Goal: Task Accomplishment & Management: Complete application form

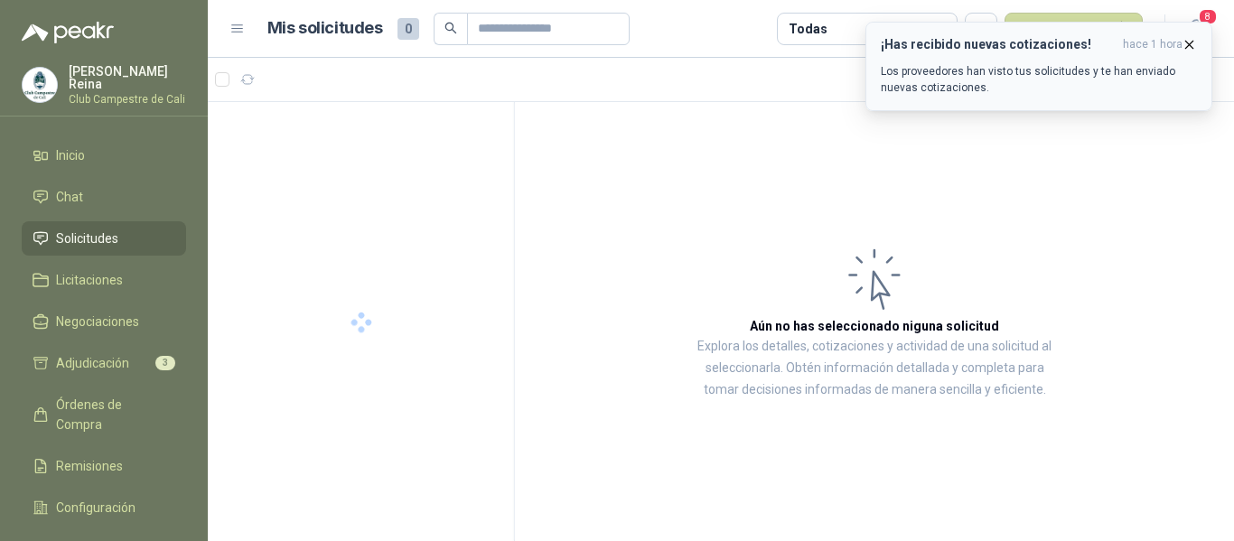
click at [1188, 42] on icon "button" at bounding box center [1188, 44] width 15 height 15
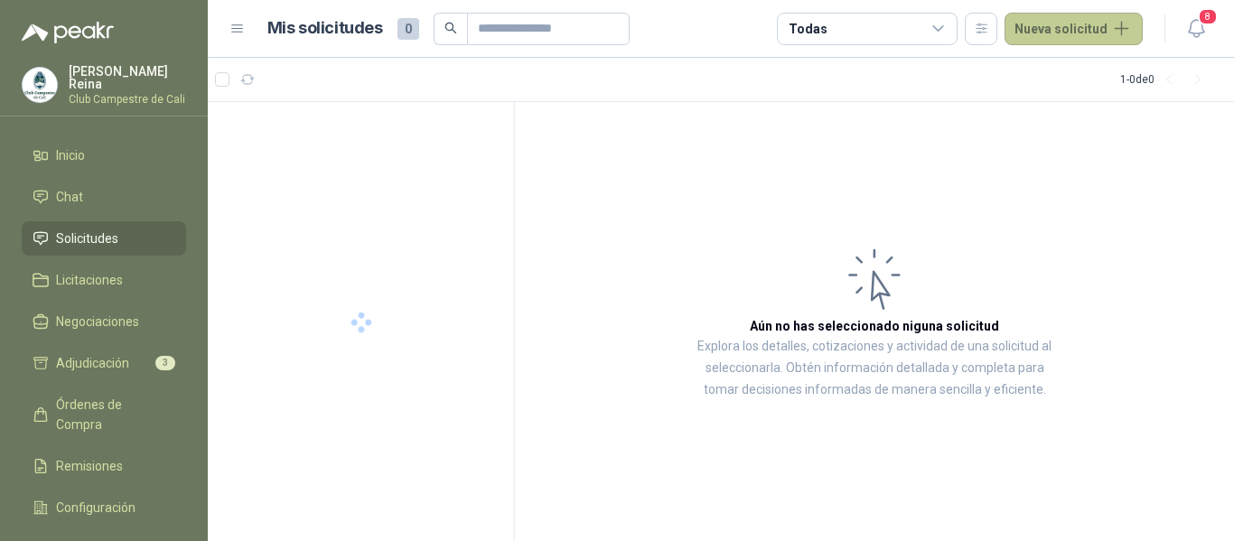
click at [1100, 30] on button "Nueva solicitud" at bounding box center [1073, 29] width 138 height 33
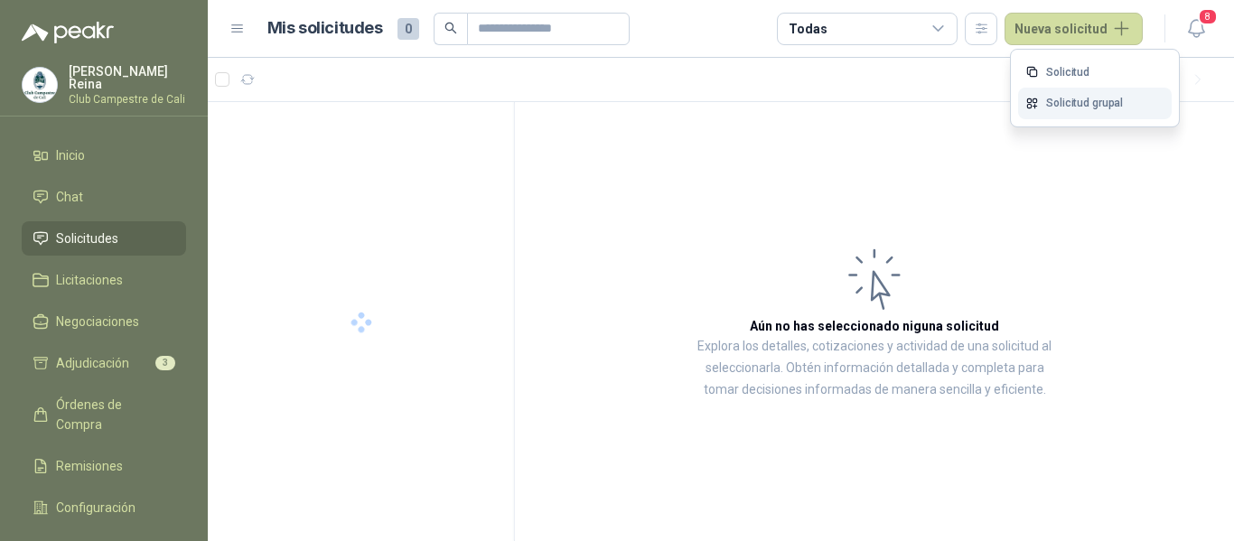
click at [1055, 100] on link "Solicitud grupal" at bounding box center [1095, 104] width 154 height 32
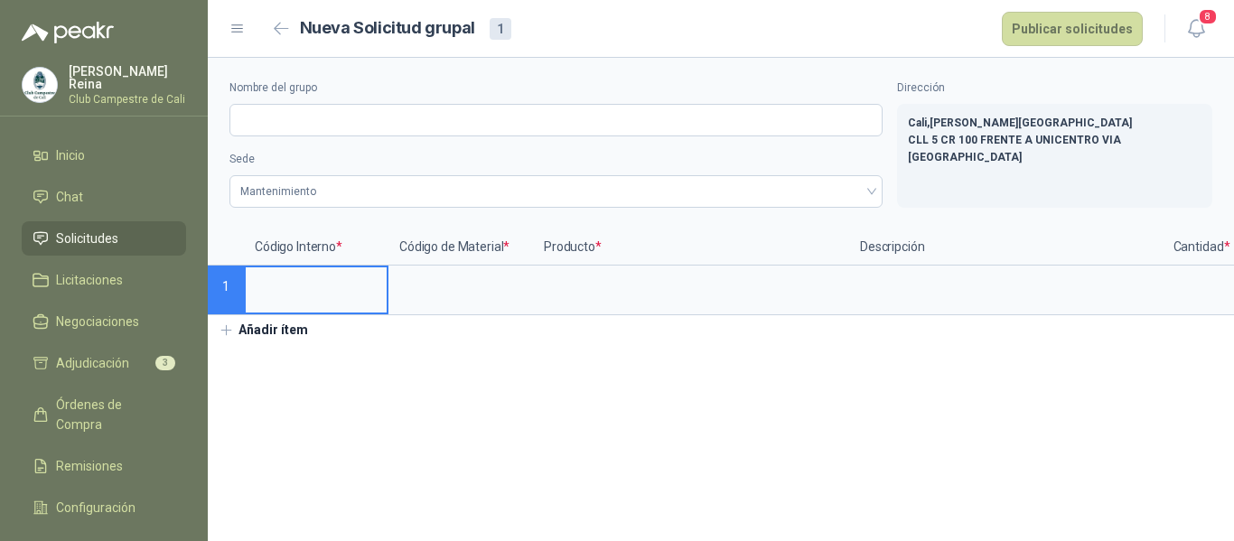
click at [304, 285] on input at bounding box center [316, 284] width 141 height 35
click at [303, 287] on input at bounding box center [316, 284] width 141 height 35
click at [293, 296] on input at bounding box center [316, 284] width 141 height 35
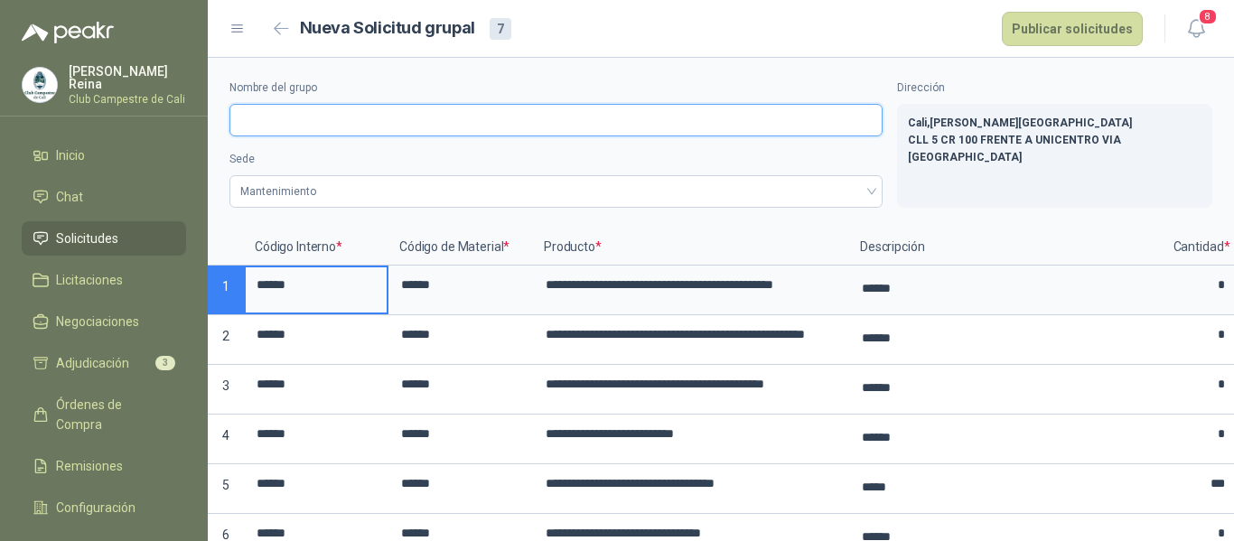
click at [258, 118] on input "Nombre del grupo" at bounding box center [555, 120] width 653 height 33
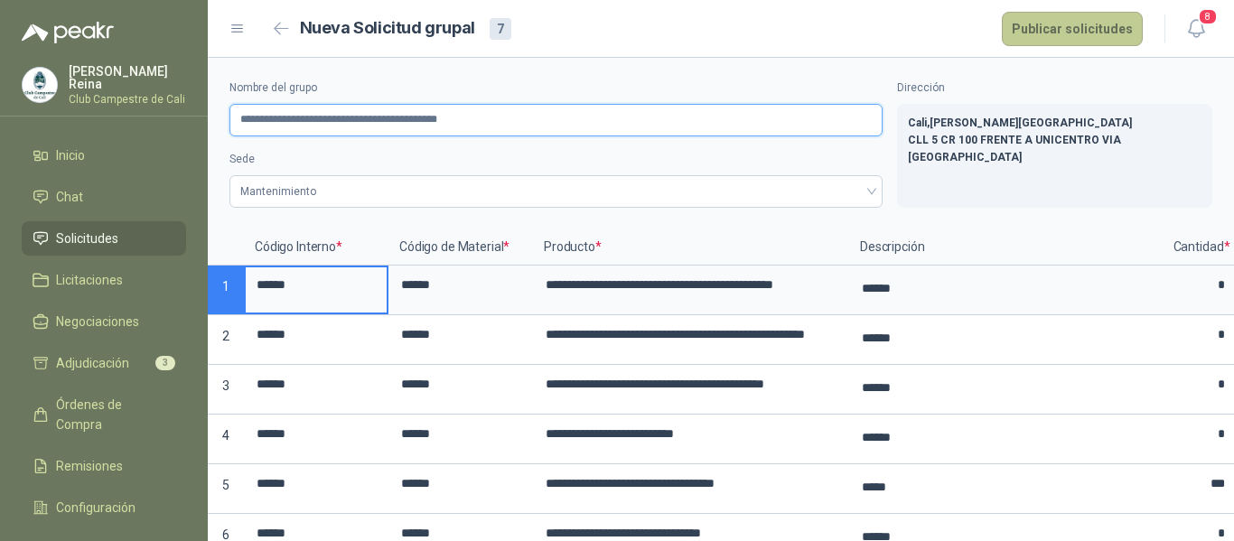
type input "**********"
click at [1057, 22] on button "Publicar solicitudes" at bounding box center [1071, 29] width 141 height 34
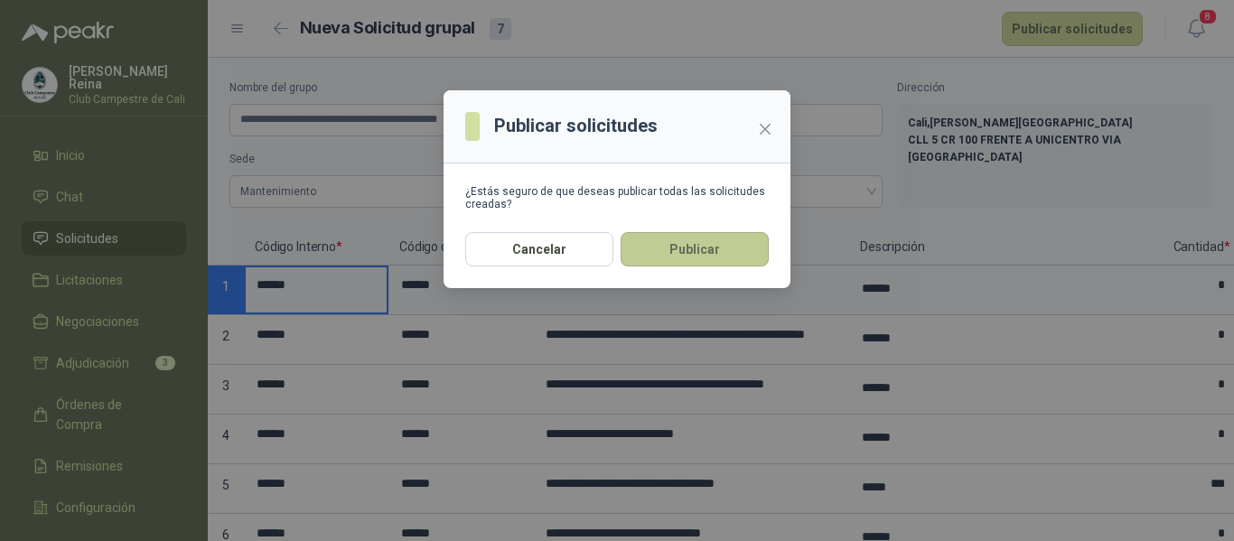
click at [703, 253] on button "Publicar" at bounding box center [694, 249] width 148 height 34
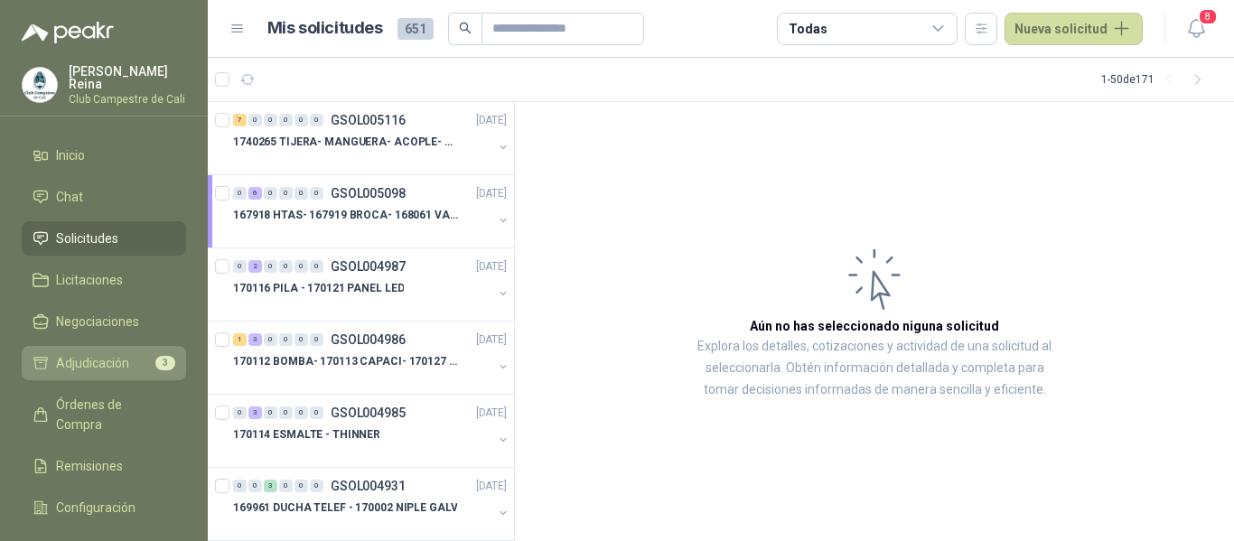
click at [140, 356] on li "Adjudicación 3" at bounding box center [104, 363] width 143 height 20
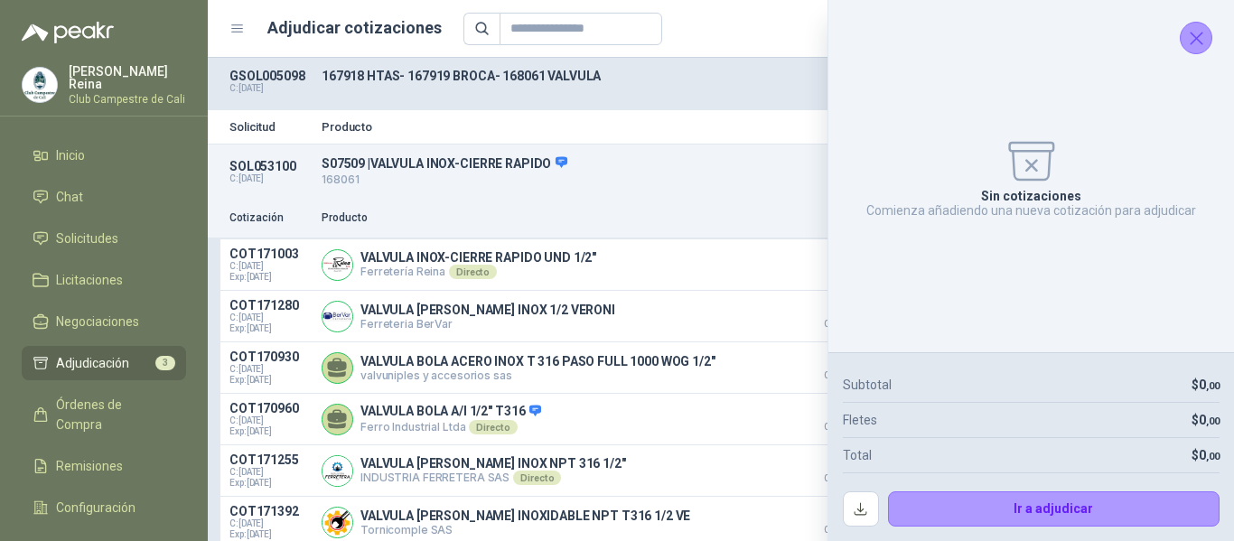
click at [1197, 34] on icon "Cerrar" at bounding box center [1196, 38] width 23 height 23
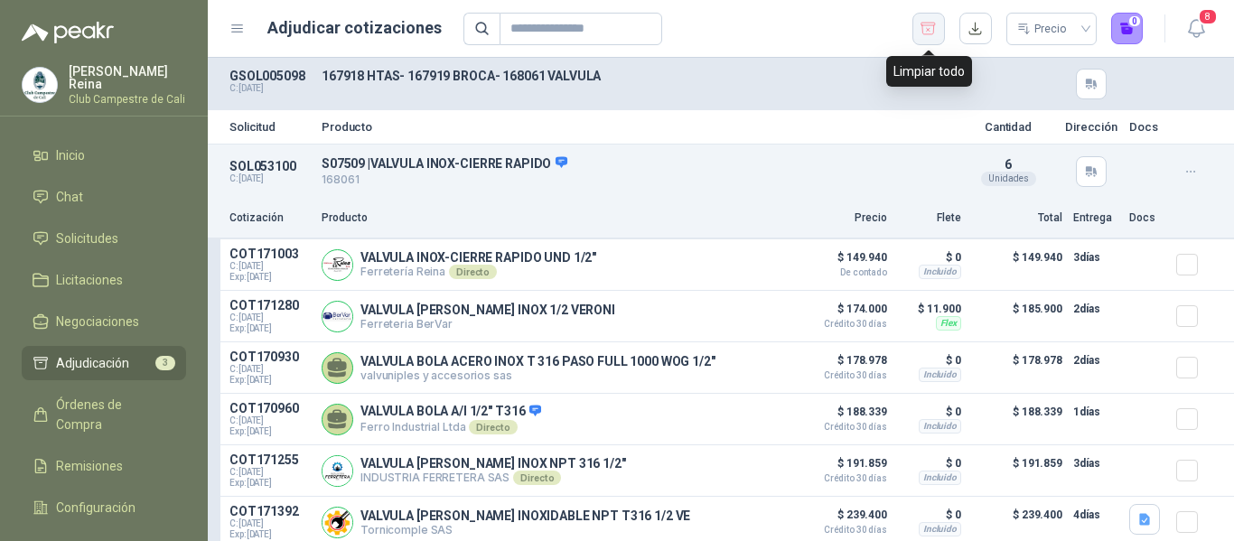
click at [928, 20] on icon "button" at bounding box center [927, 29] width 17 height 18
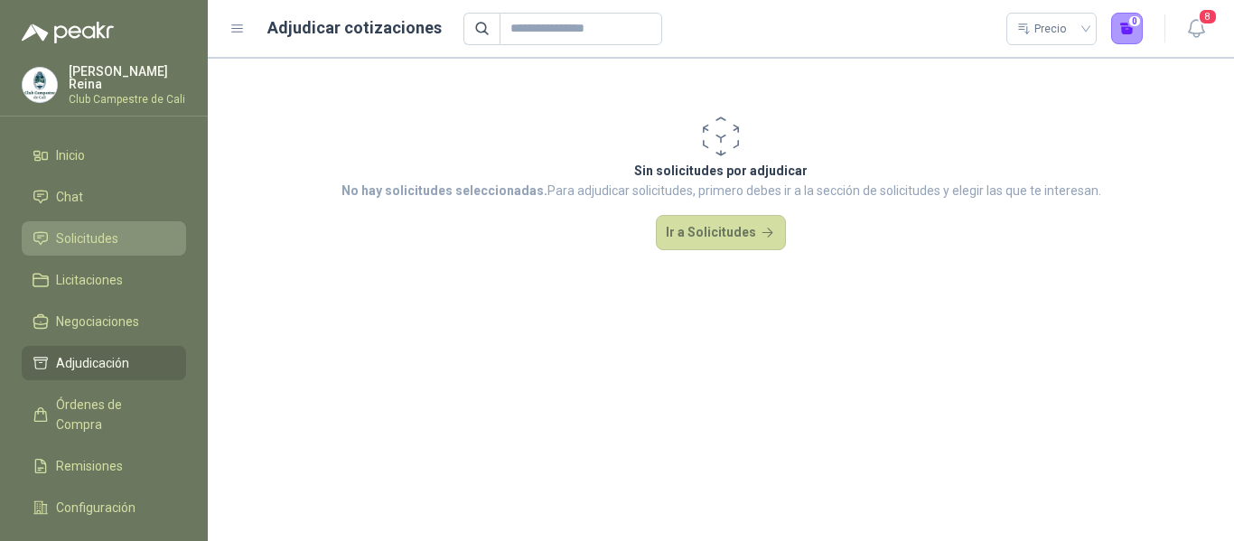
click at [70, 228] on span "Solicitudes" at bounding box center [87, 238] width 62 height 20
